Goal: Task Accomplishment & Management: Manage account settings

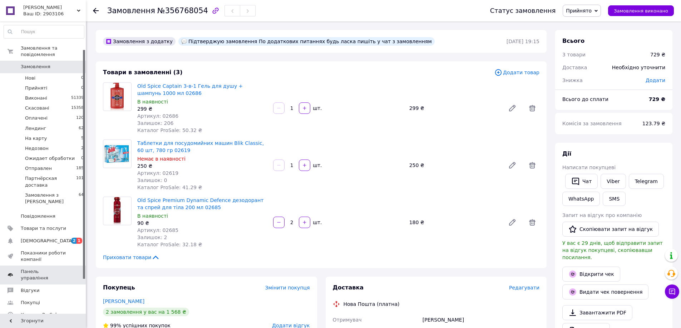
scroll to position [71, 0]
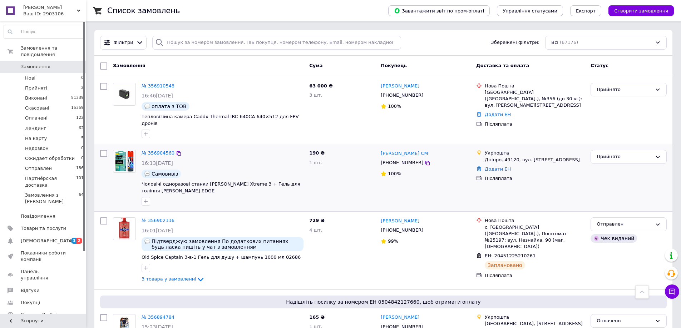
scroll to position [2087, 0]
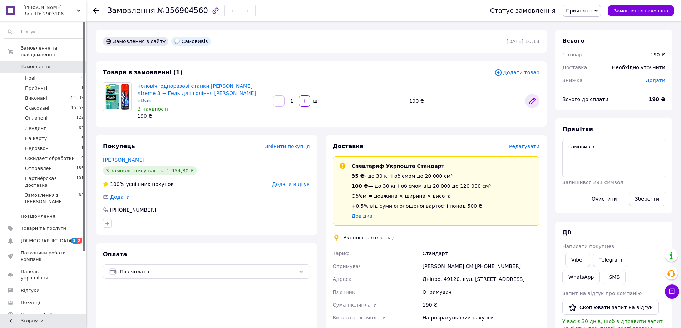
click at [532, 99] on icon at bounding box center [532, 101] width 6 height 6
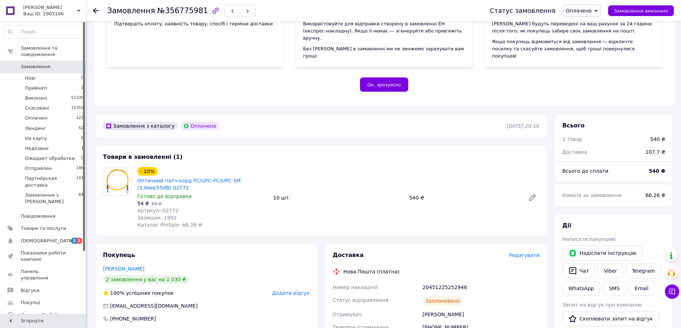
scroll to position [143, 0]
